Goal: Task Accomplishment & Management: Manage account settings

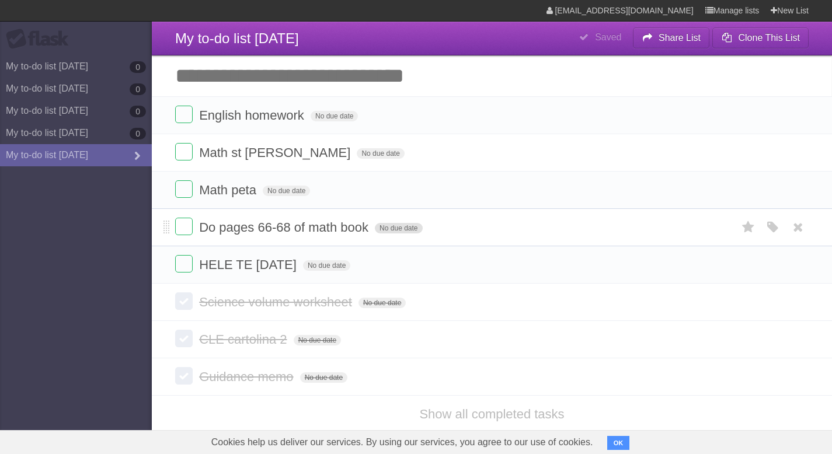
click at [389, 234] on span "No due date" at bounding box center [398, 228] width 47 height 11
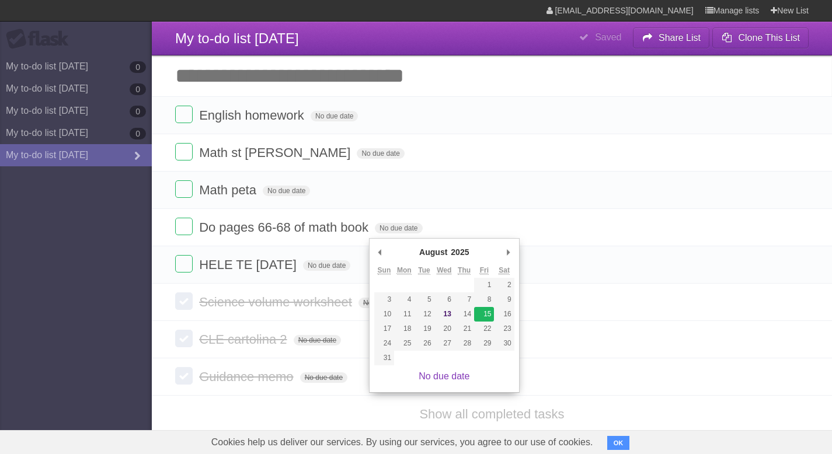
type span "[DATE]"
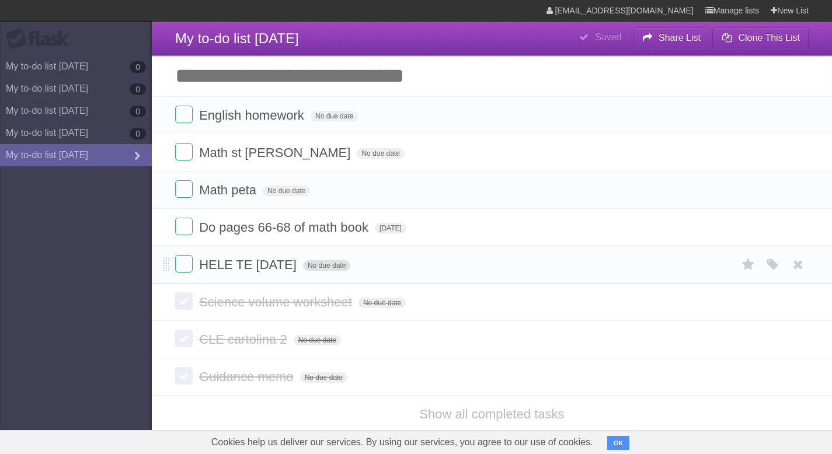
click at [349, 271] on span "No due date" at bounding box center [326, 265] width 47 height 11
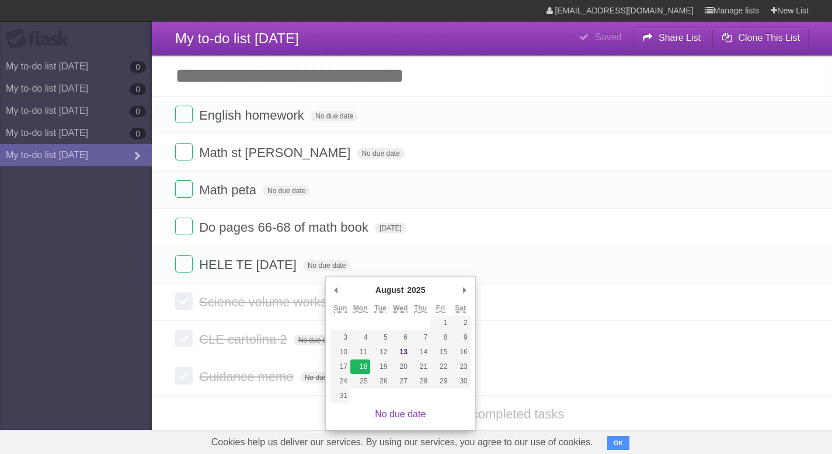
type span "[DATE]"
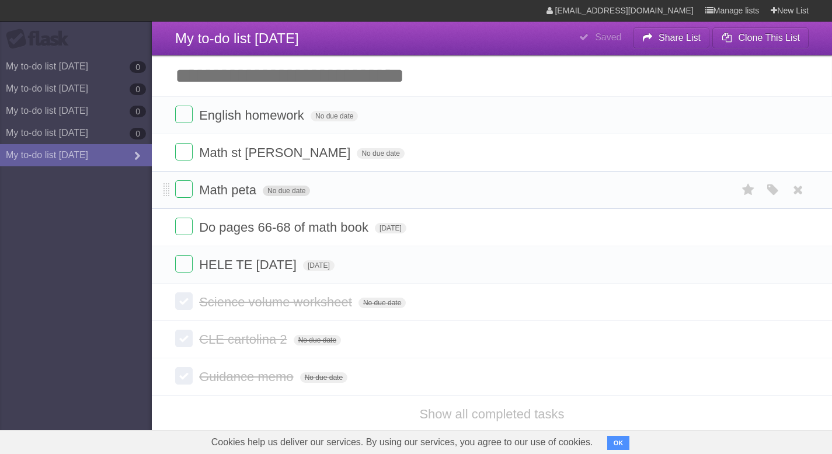
click at [284, 195] on span "No due date" at bounding box center [286, 191] width 47 height 11
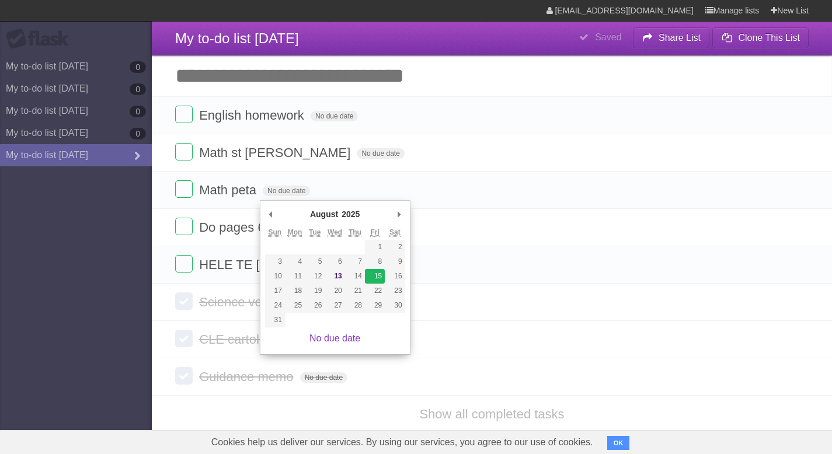
type span "[DATE]"
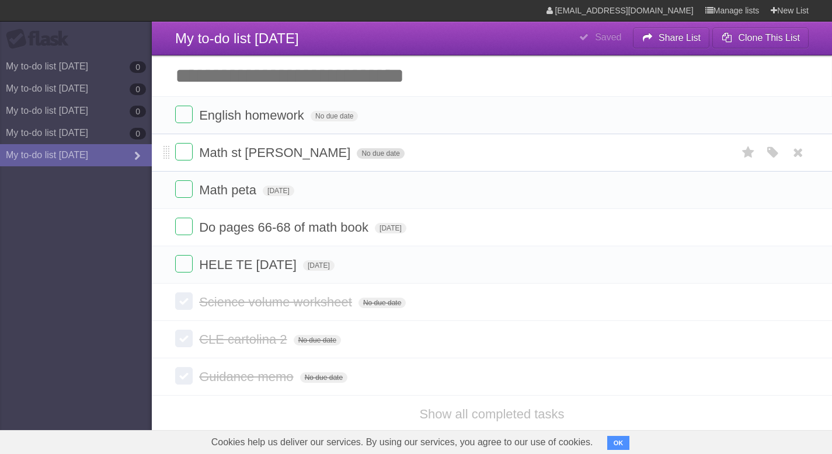
click at [357, 158] on span "No due date" at bounding box center [380, 153] width 47 height 11
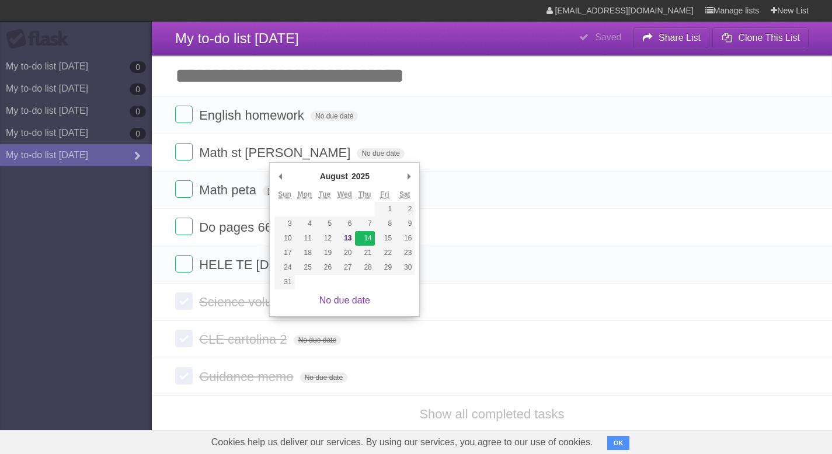
type span "[DATE]"
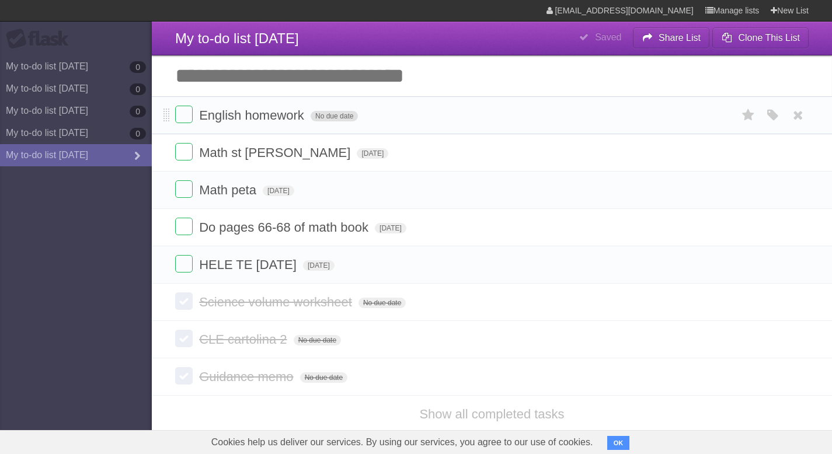
click at [333, 121] on span "No due date" at bounding box center [334, 116] width 47 height 11
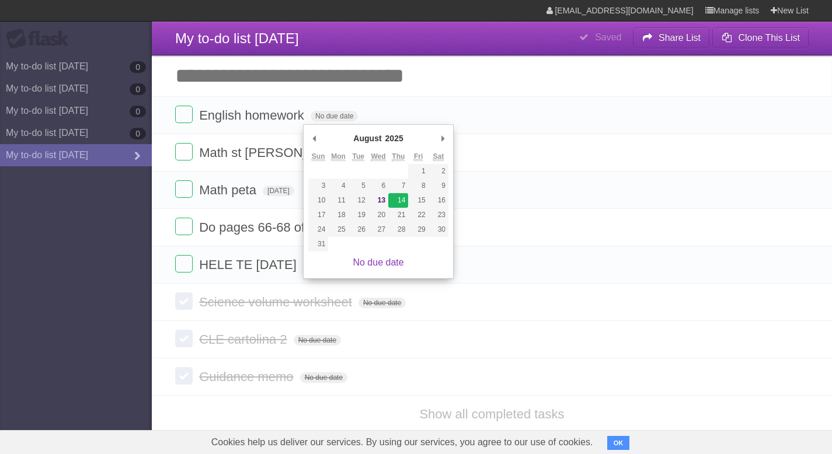
type span "[DATE]"
